Goal: Check status: Check status

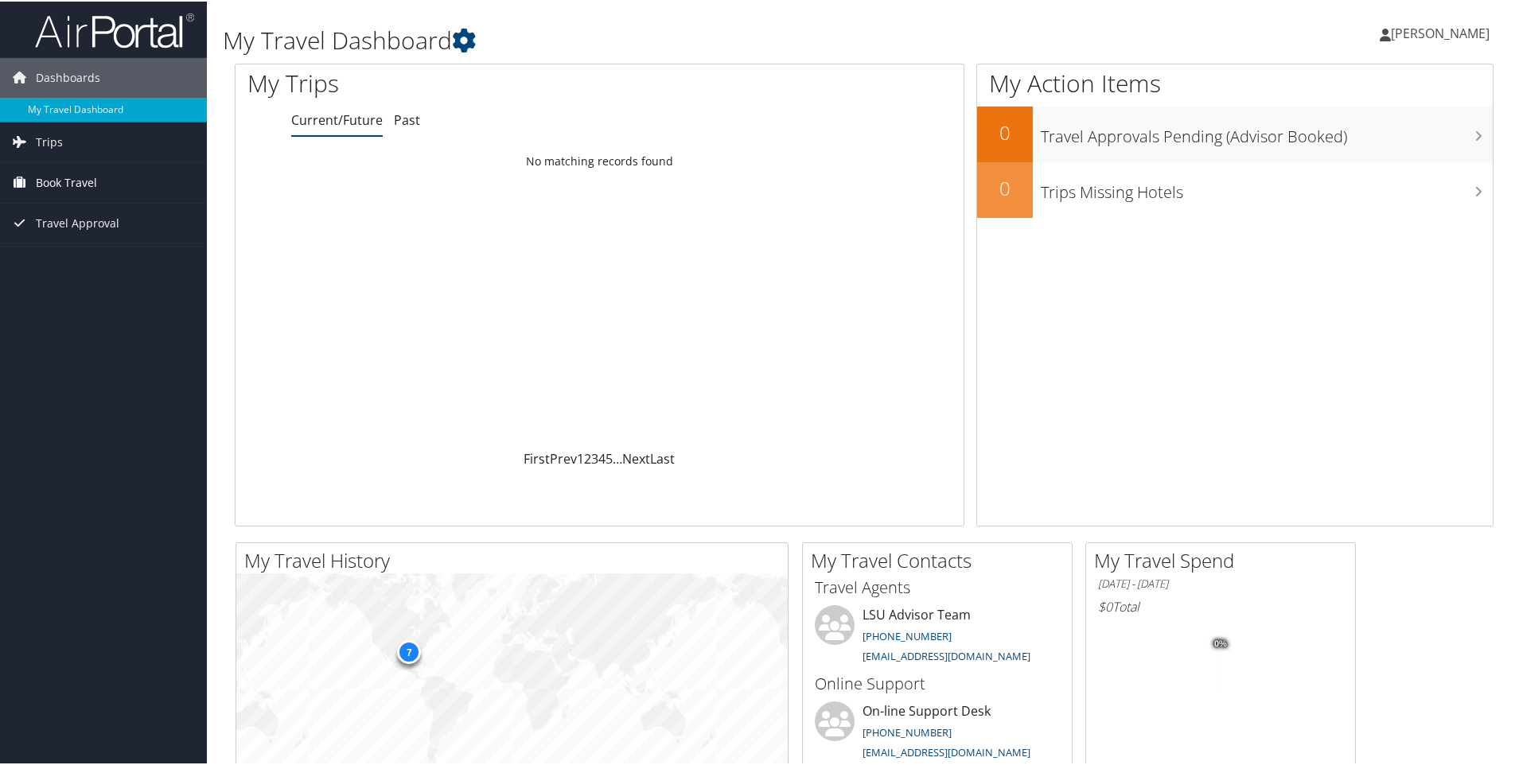
click at [72, 174] on span "Book Travel" at bounding box center [66, 181] width 61 height 40
click at [60, 235] on link "Book/Manage Online Trips" at bounding box center [103, 237] width 207 height 24
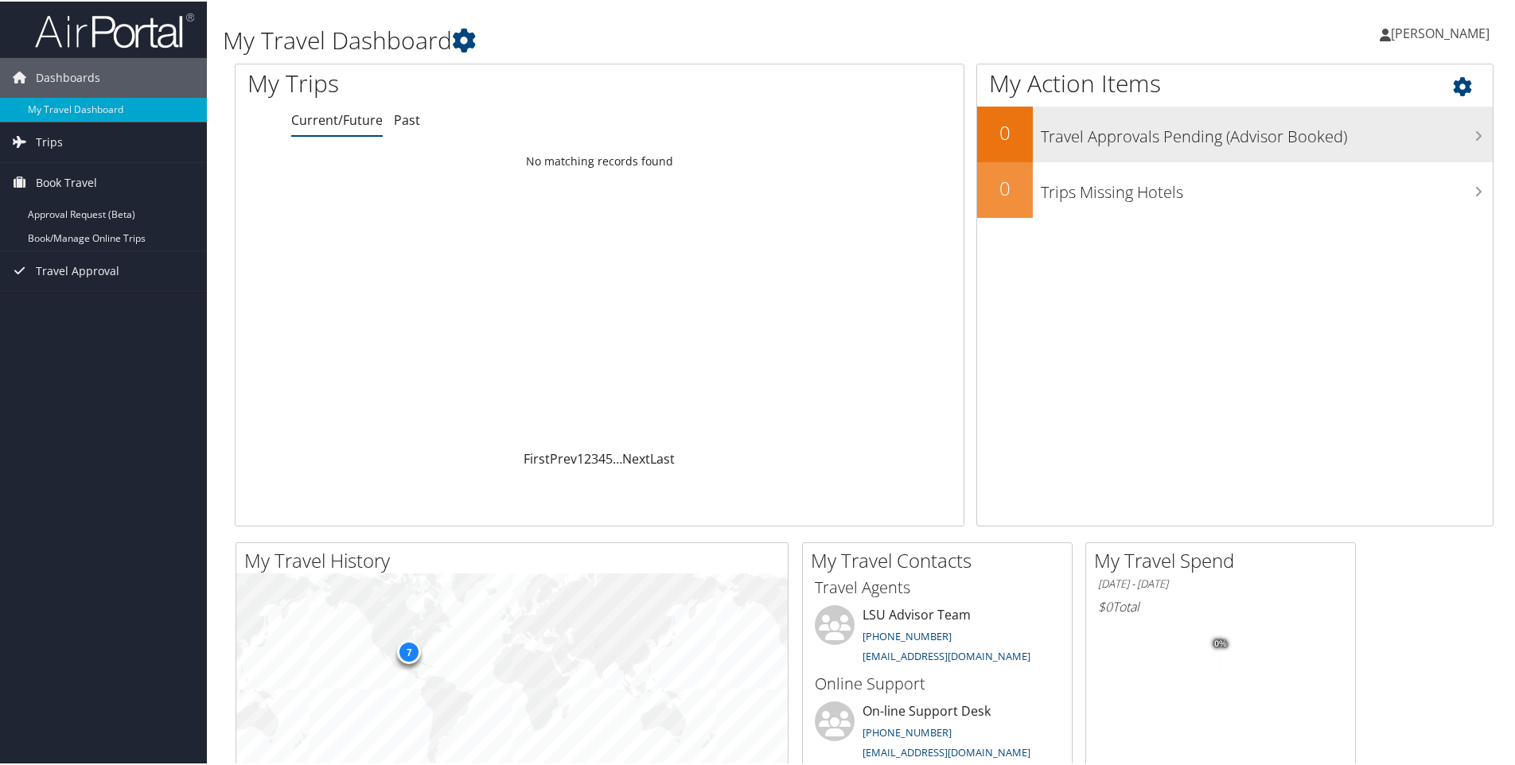
click at [1181, 137] on h3 "Travel Approvals Pending (Advisor Booked)" at bounding box center [1267, 131] width 452 height 30
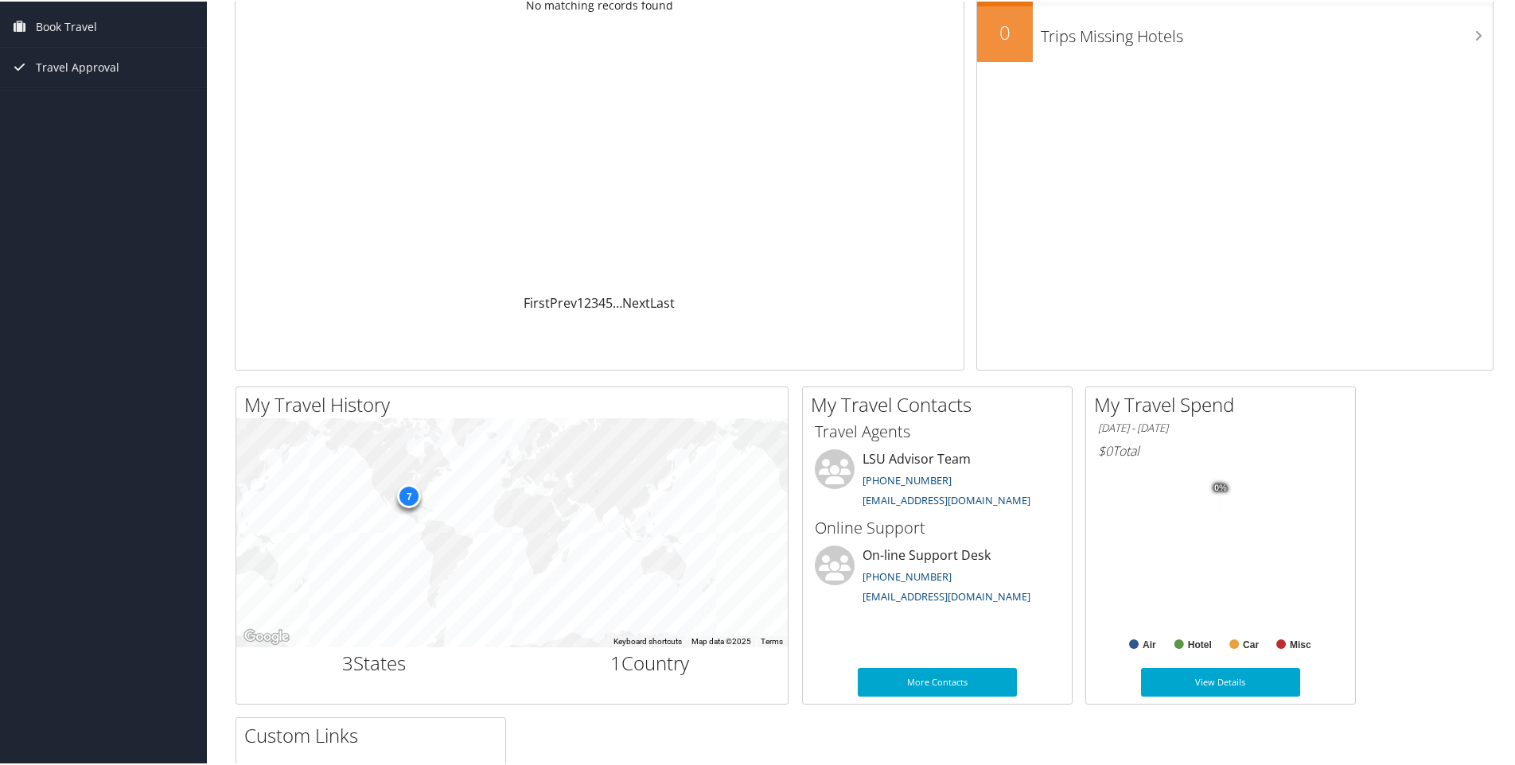
scroll to position [159, 0]
